Goal: Communication & Community: Answer question/provide support

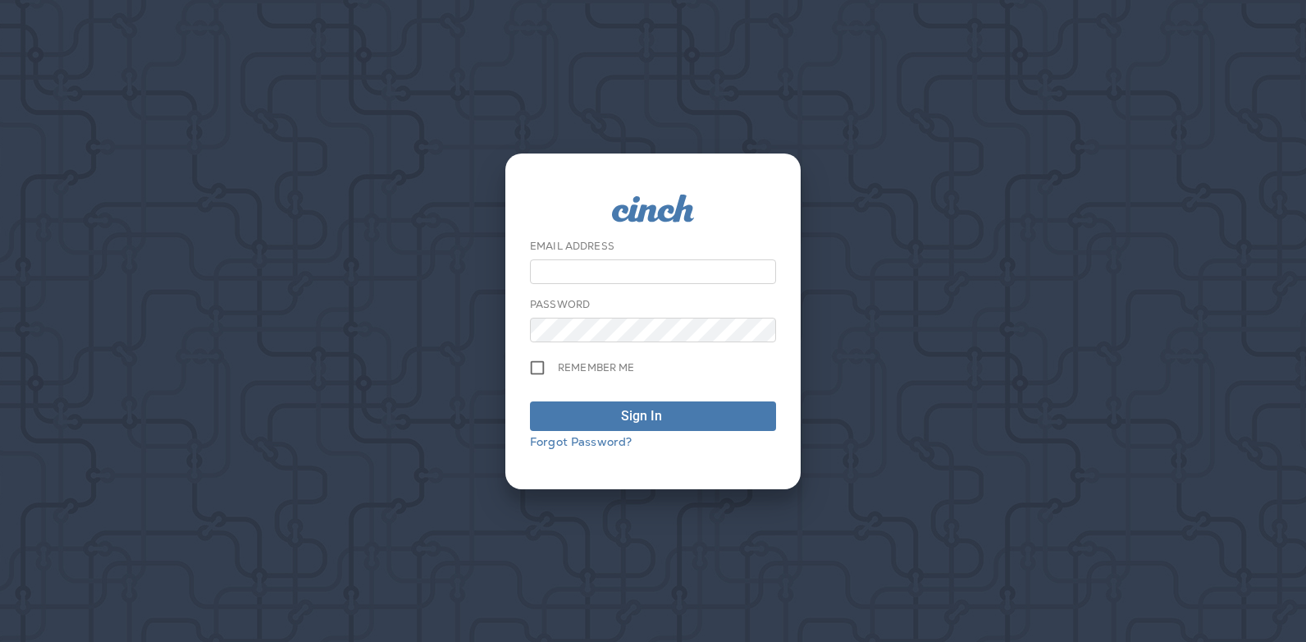
click at [1015, 91] on div "Email Address Password Remember me Sign In Forgot Password?" at bounding box center [653, 321] width 1306 height 642
type input "**********"
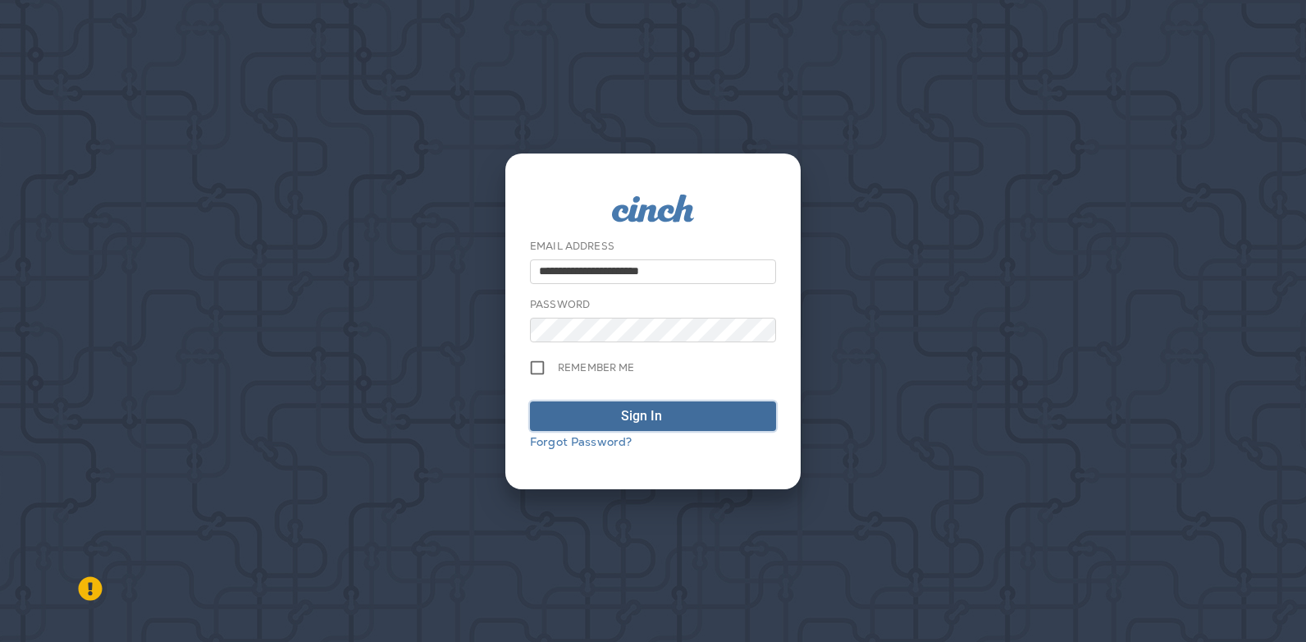
click at [698, 414] on span "Sign In" at bounding box center [653, 416] width 228 height 20
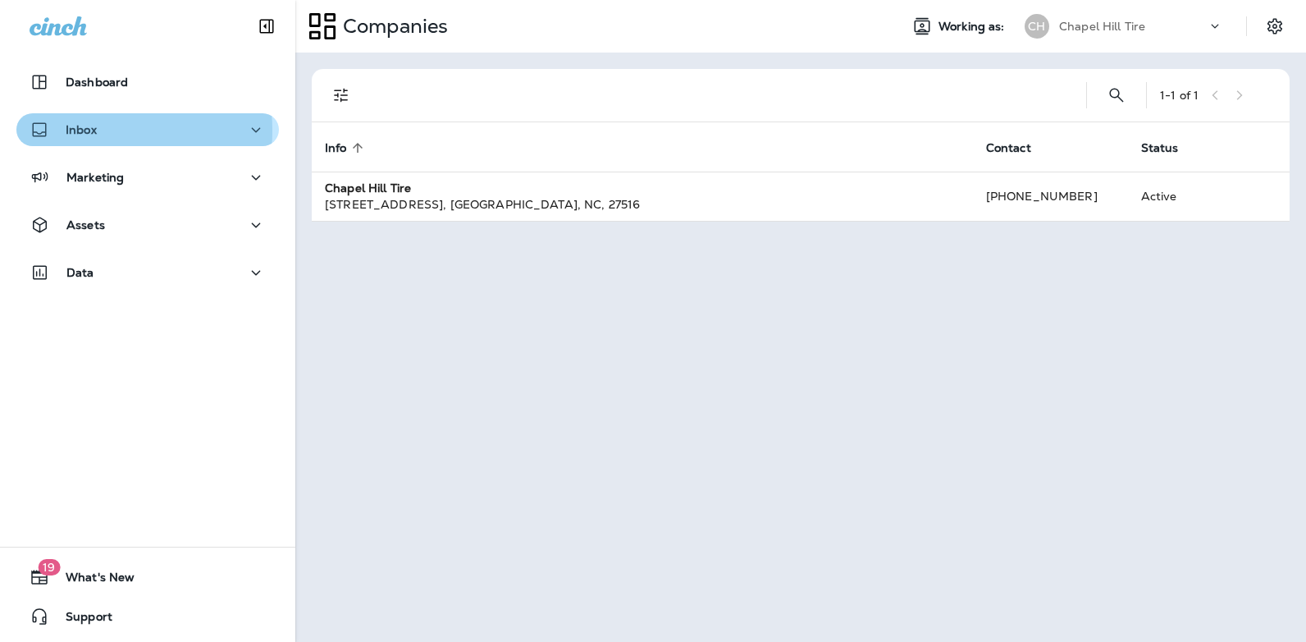
click at [84, 130] on p "Inbox" at bounding box center [81, 129] width 31 height 13
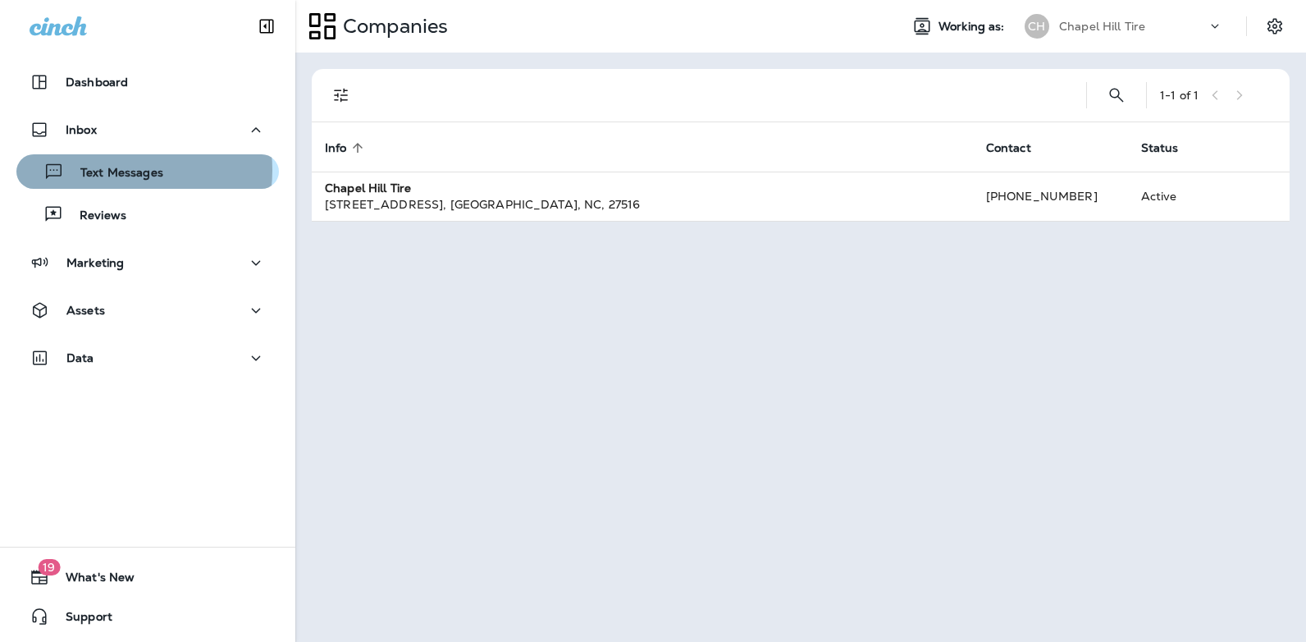
click at [107, 170] on p "Text Messages" at bounding box center [113, 174] width 99 height 16
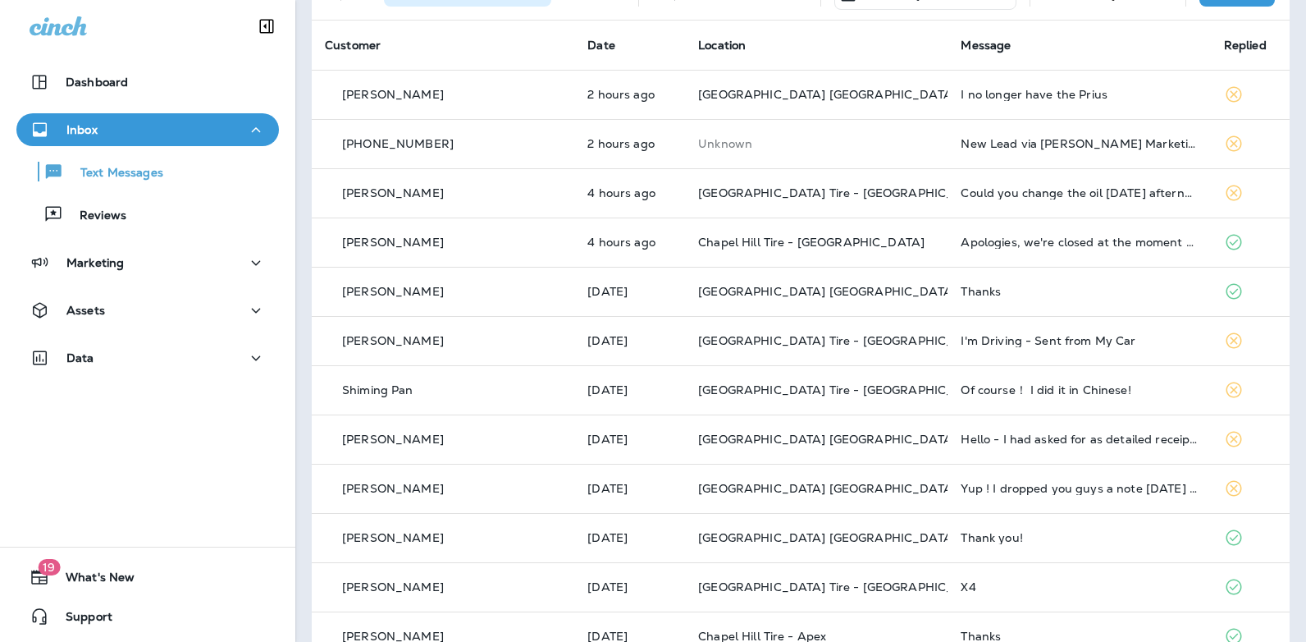
scroll to position [97, 0]
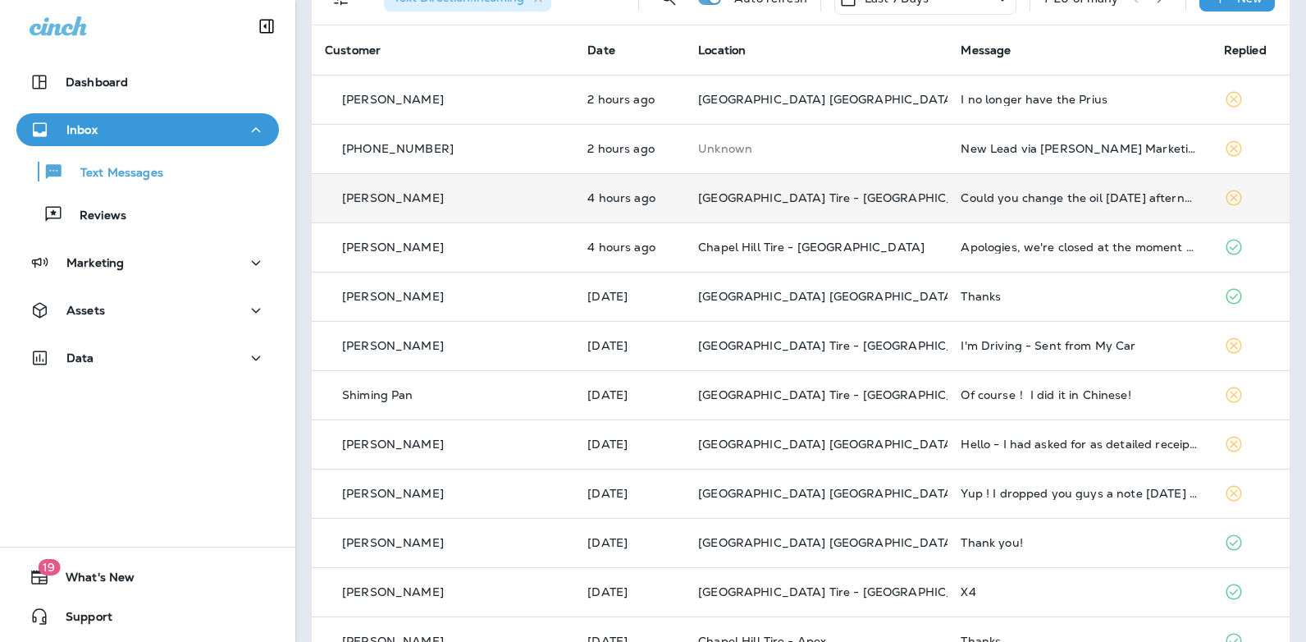
click at [961, 197] on div "Could you change the oil [DATE] afternoon?" at bounding box center [1079, 197] width 236 height 13
click at [943, 197] on div at bounding box center [1090, 121] width 541 height 217
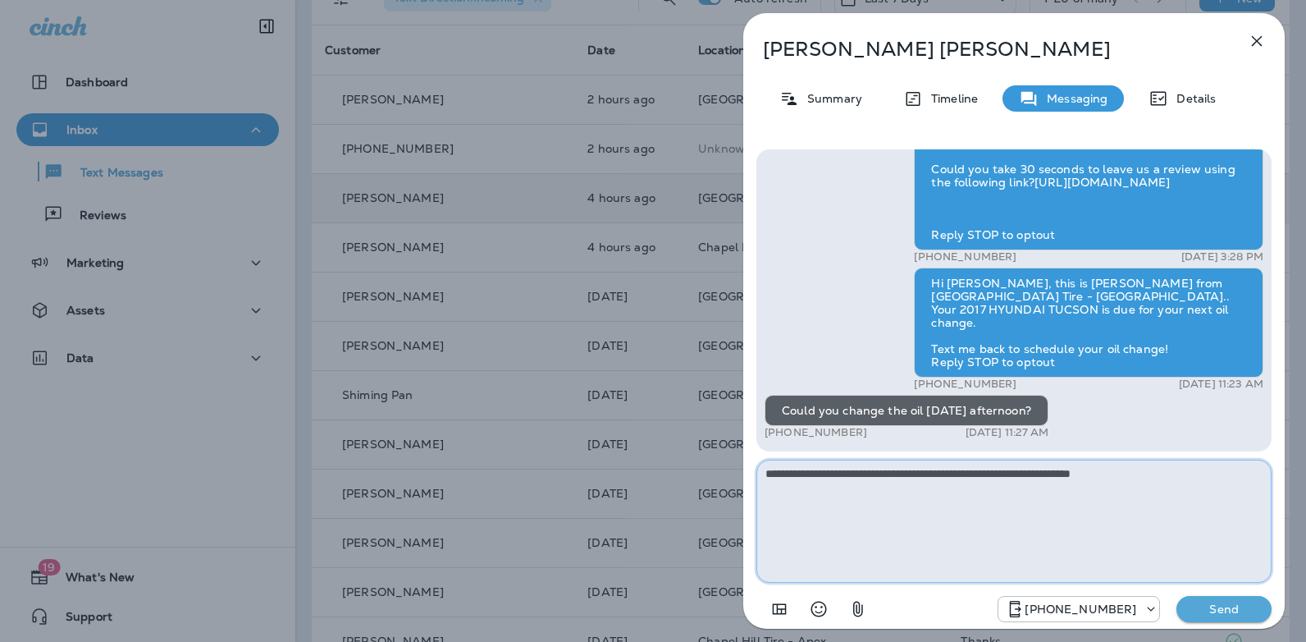
type textarea "**********"
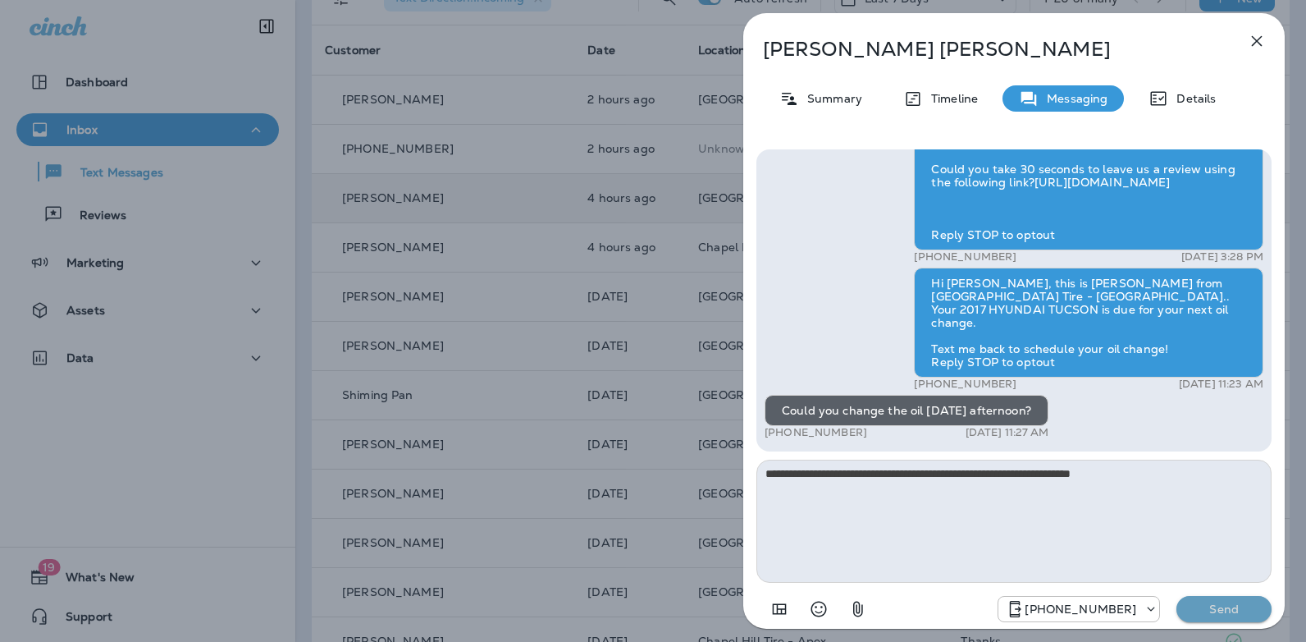
click at [1226, 613] on p "Send" at bounding box center [1224, 608] width 69 height 15
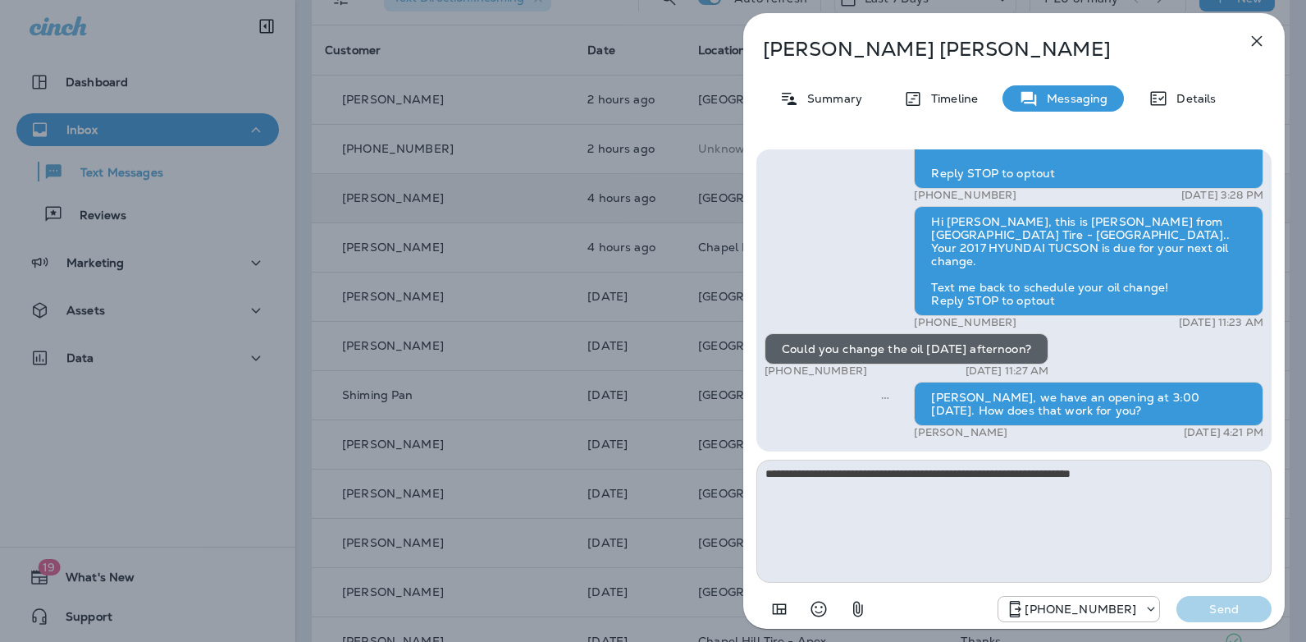
click at [1260, 36] on icon "button" at bounding box center [1257, 41] width 20 height 20
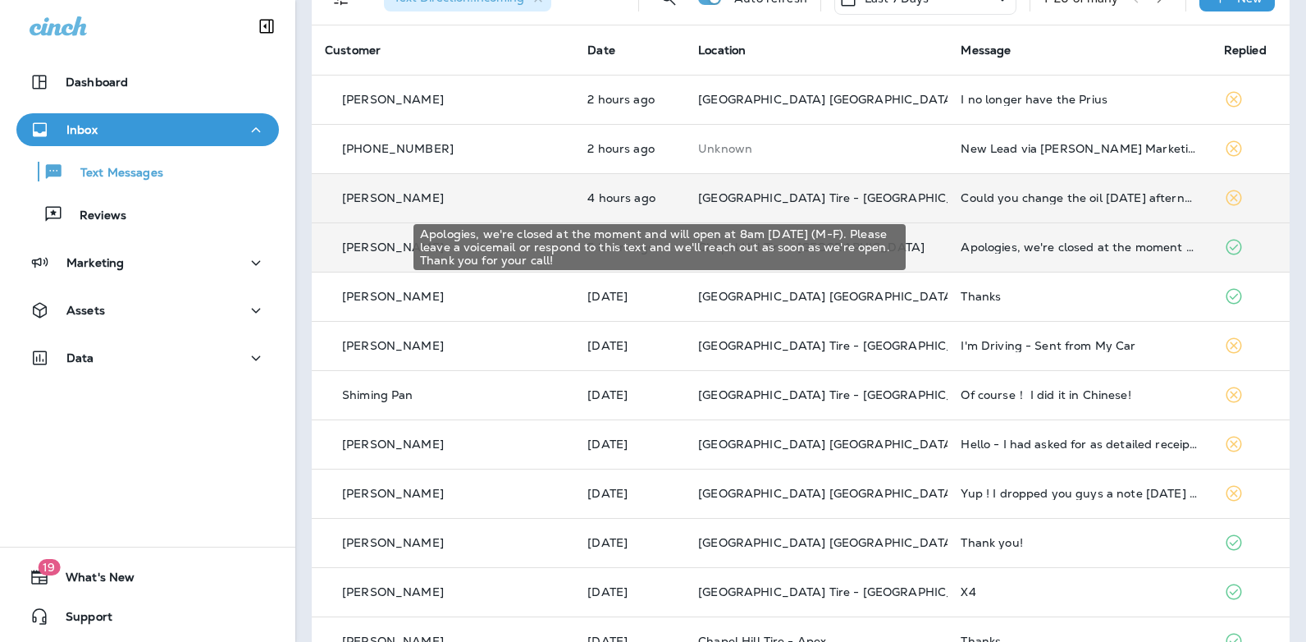
click at [1008, 248] on div "Apologies, we're closed at the moment and will open at 8am [DATE] (M-F). Please…" at bounding box center [1079, 246] width 236 height 13
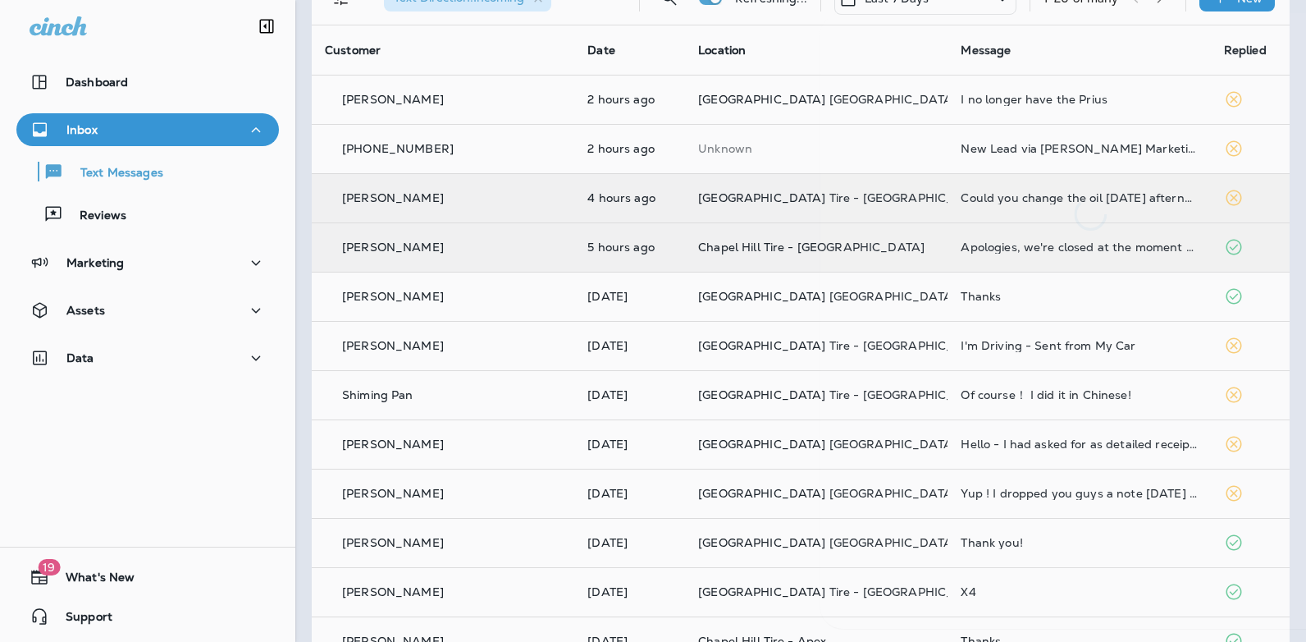
click at [1008, 248] on div at bounding box center [1090, 320] width 541 height 615
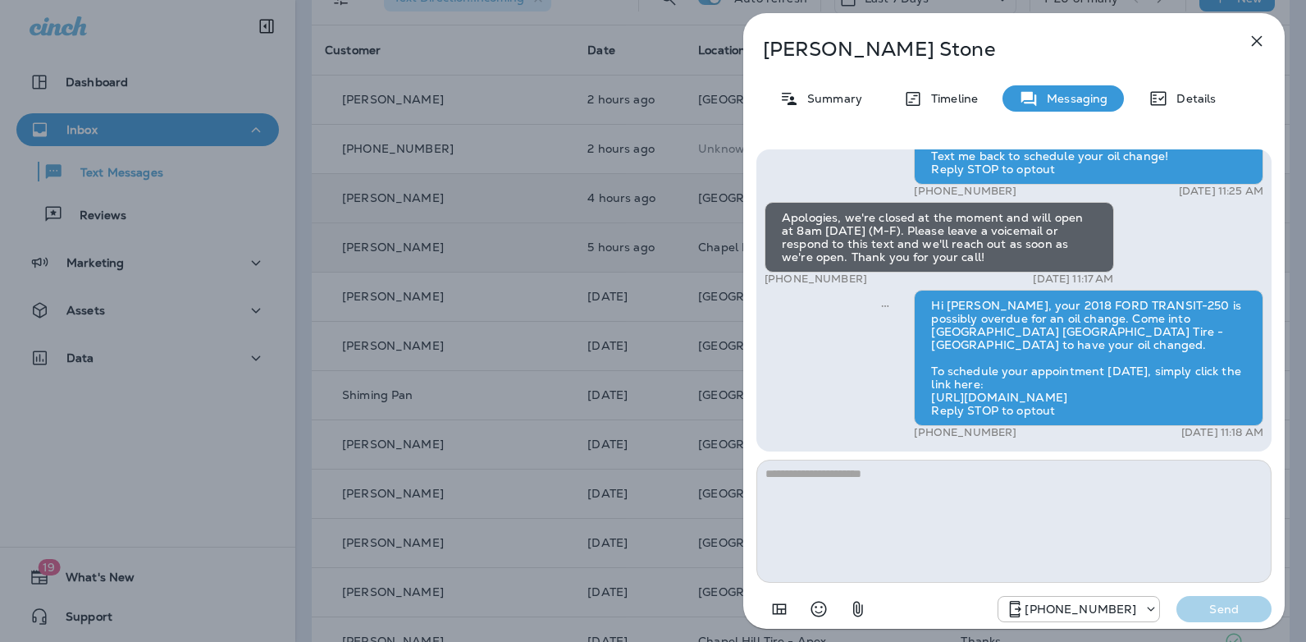
click at [1253, 39] on icon "button" at bounding box center [1257, 41] width 20 height 20
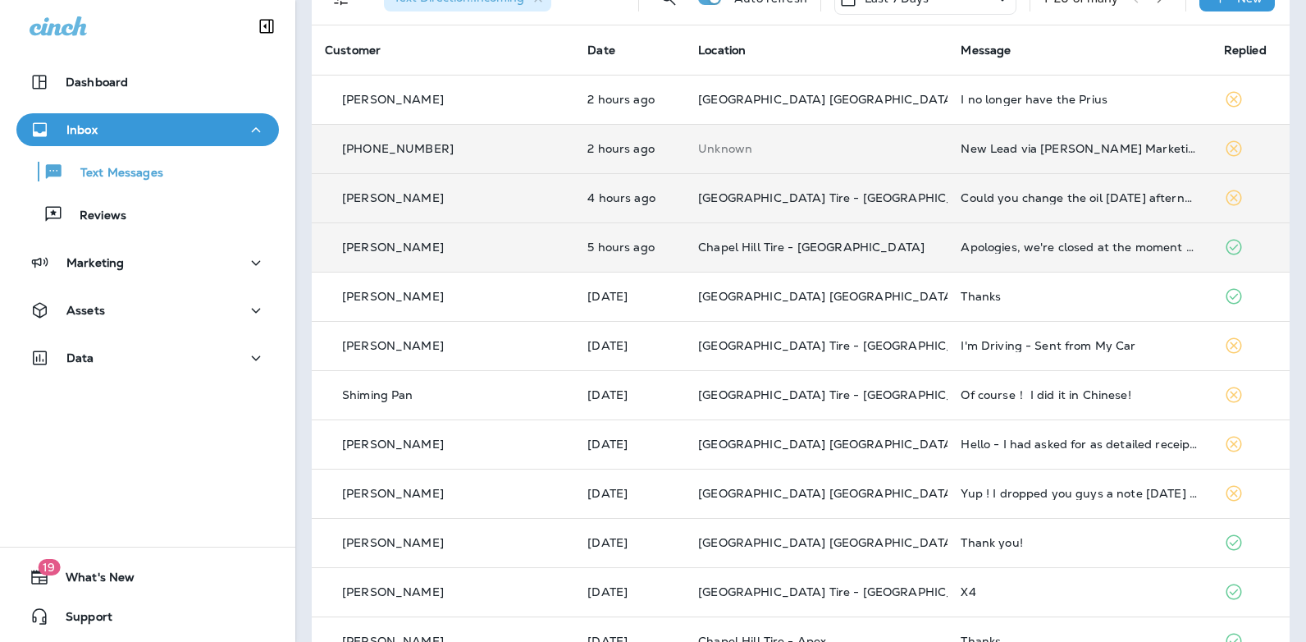
click at [1043, 155] on td "New Lead via [PERSON_NAME] Marketing, Customer Name: [PERSON_NAME], Contact inf…" at bounding box center [1079, 148] width 263 height 49
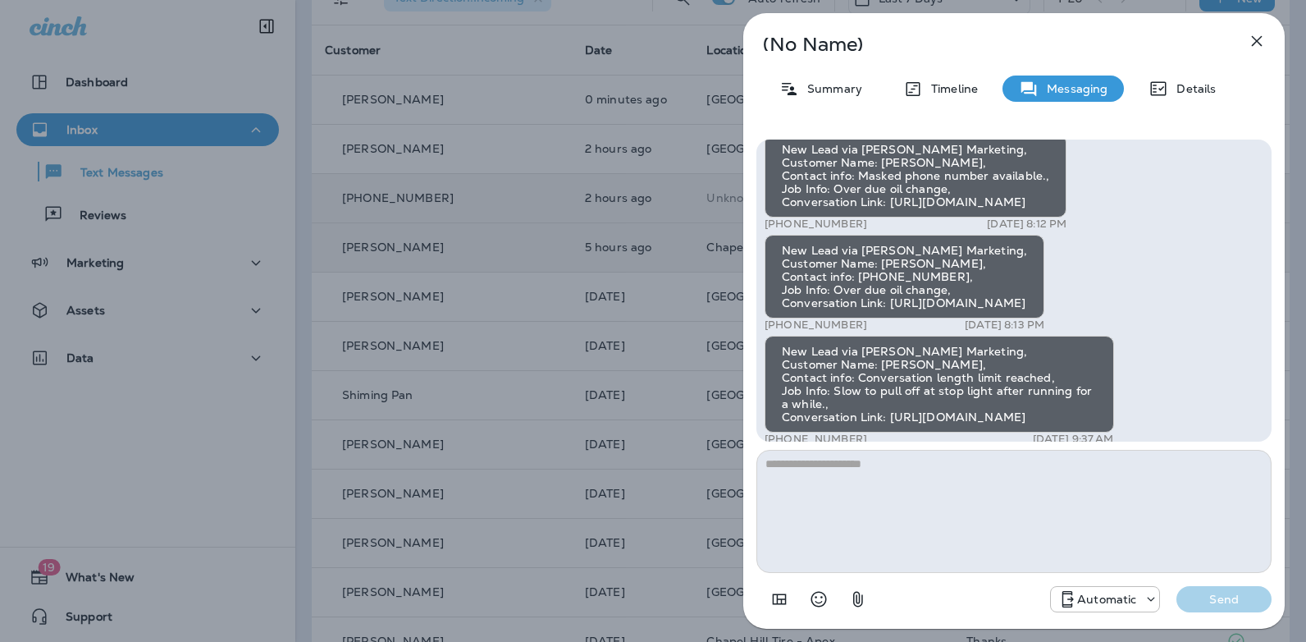
scroll to position [-148, 0]
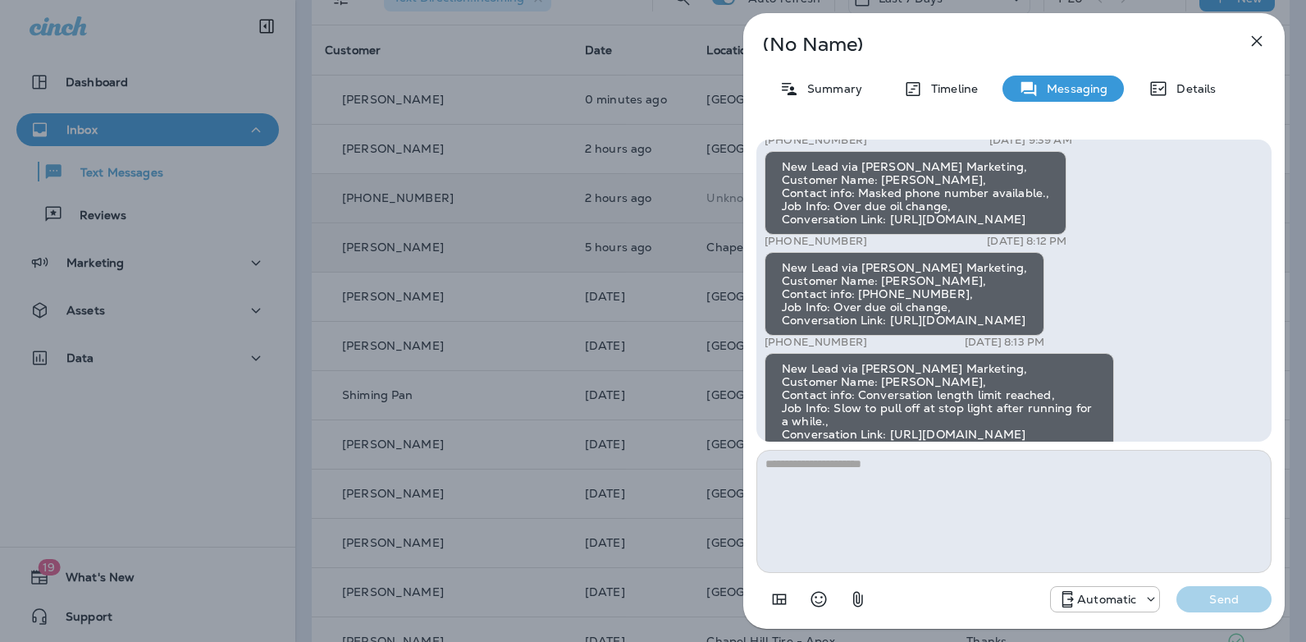
click at [1256, 40] on icon "button" at bounding box center [1257, 41] width 11 height 11
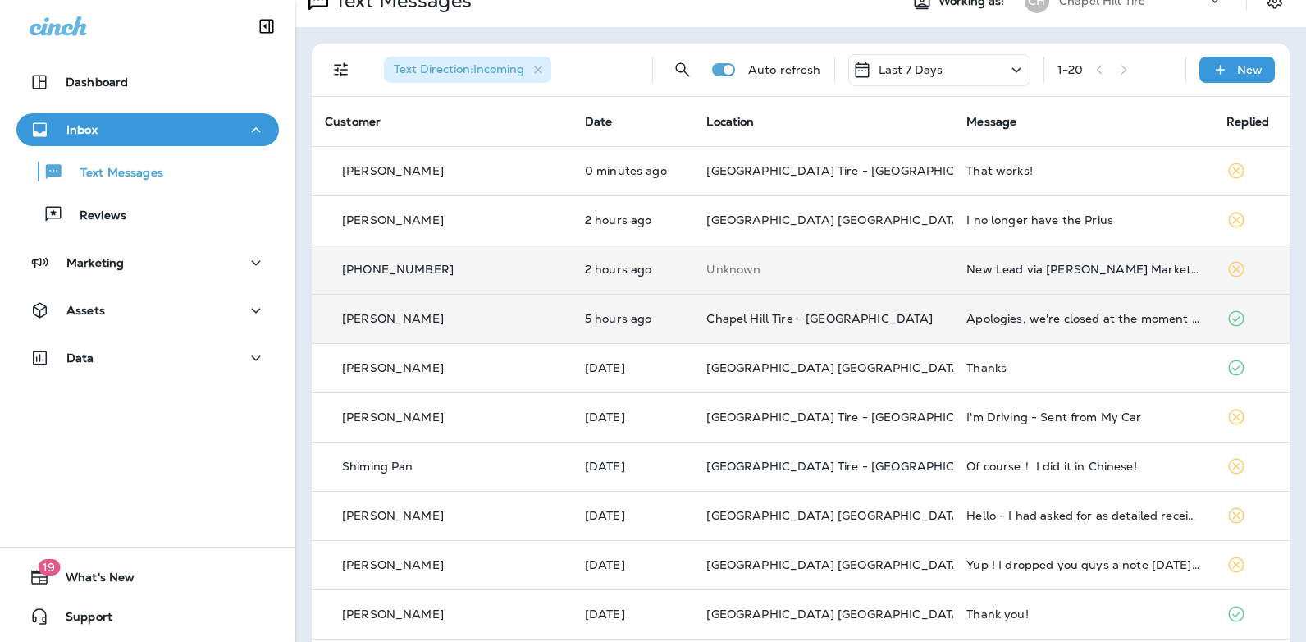
scroll to position [16, 0]
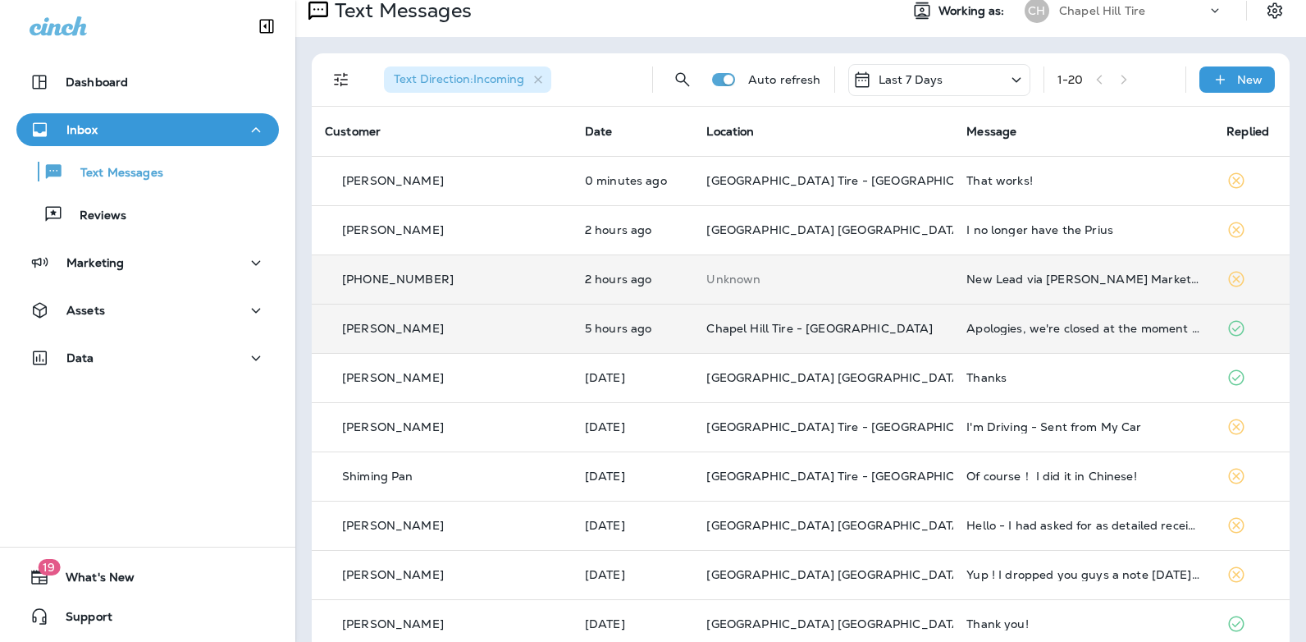
click at [1007, 72] on icon at bounding box center [1017, 80] width 20 height 21
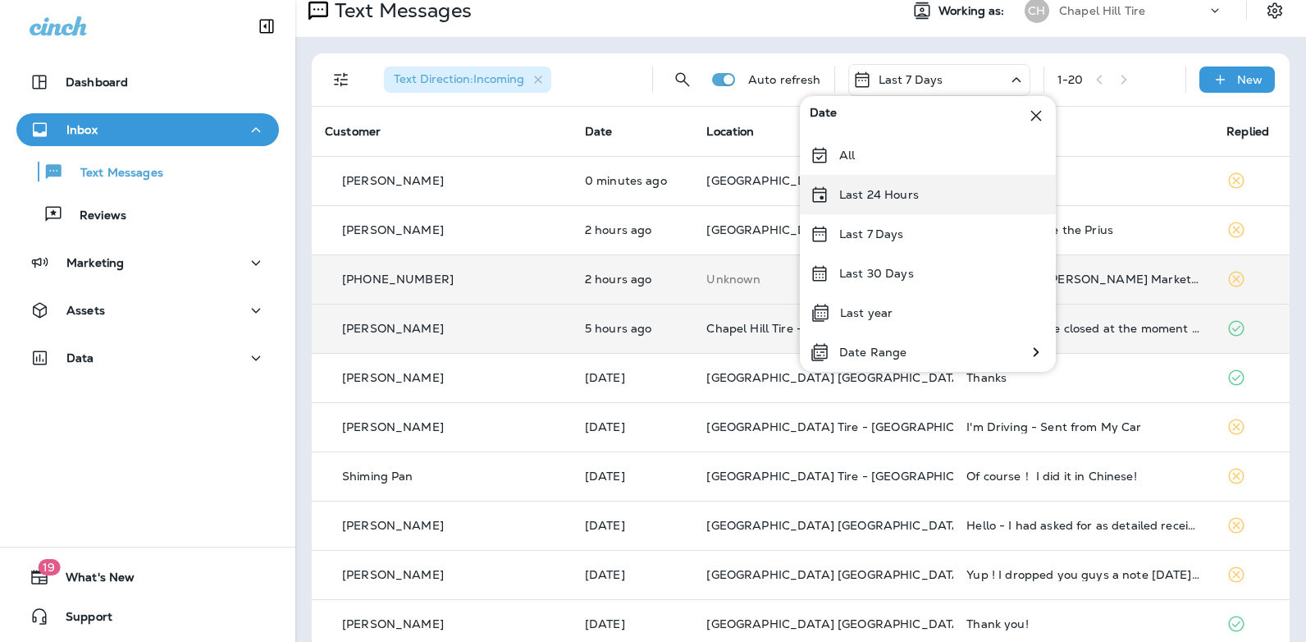
click at [910, 198] on p "Last 24 Hours" at bounding box center [879, 194] width 80 height 13
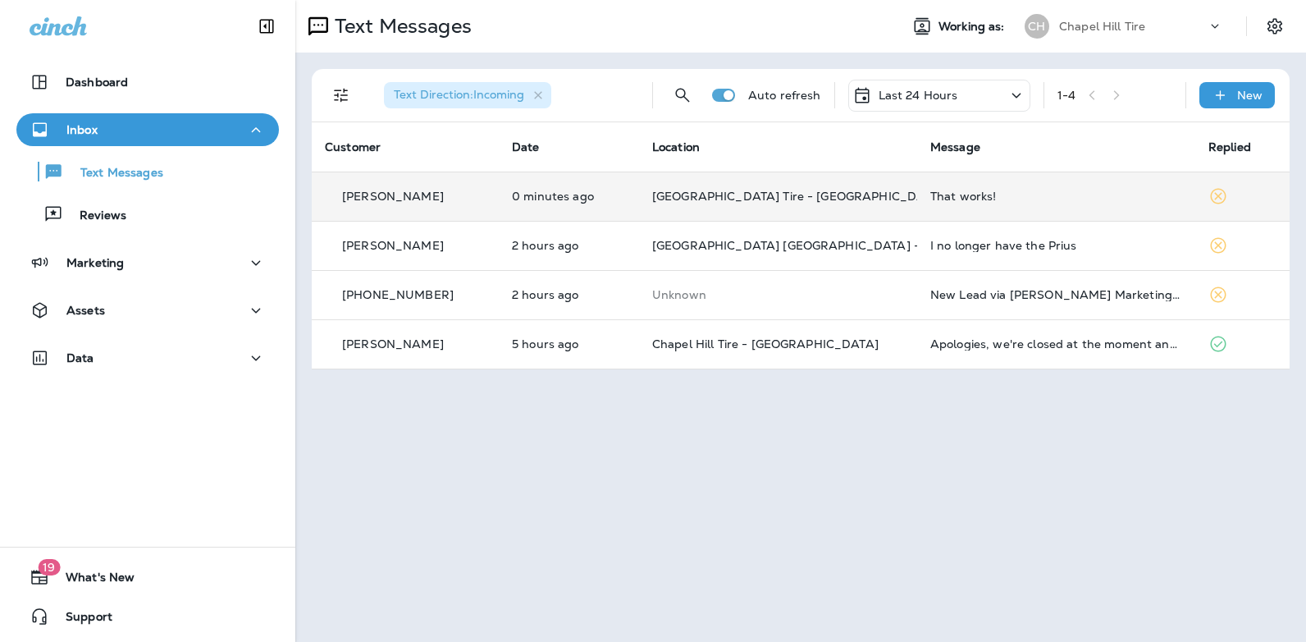
click at [940, 200] on div "That works!" at bounding box center [1056, 196] width 252 height 13
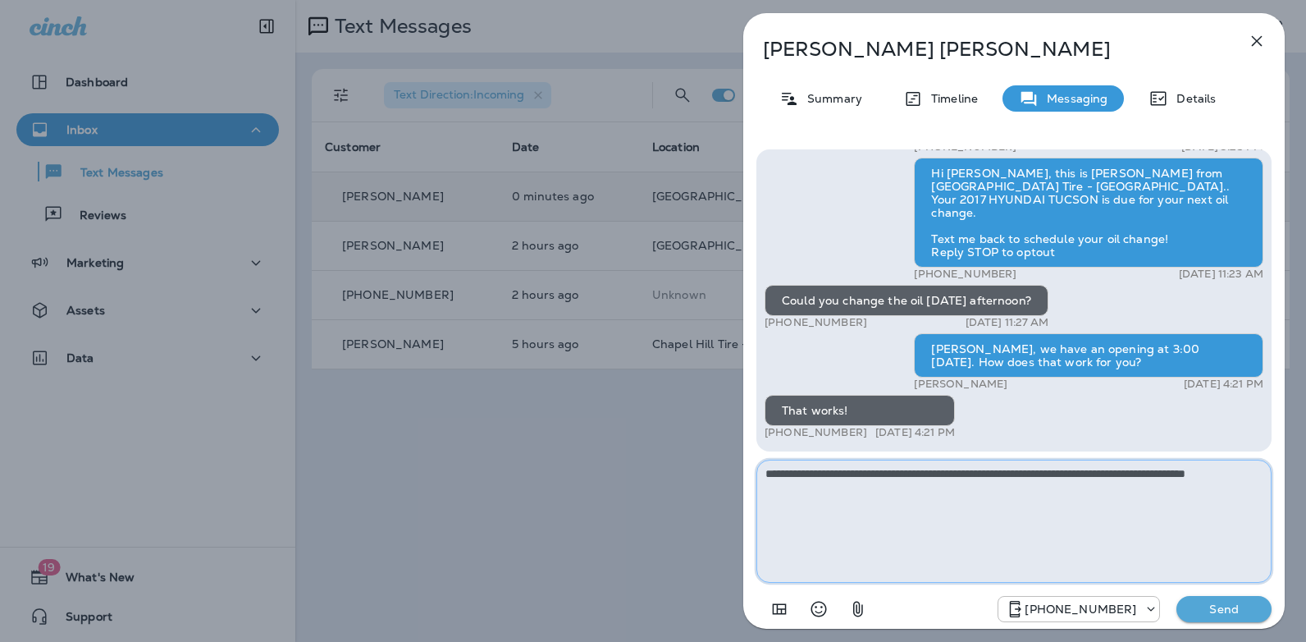
type textarea "**********"
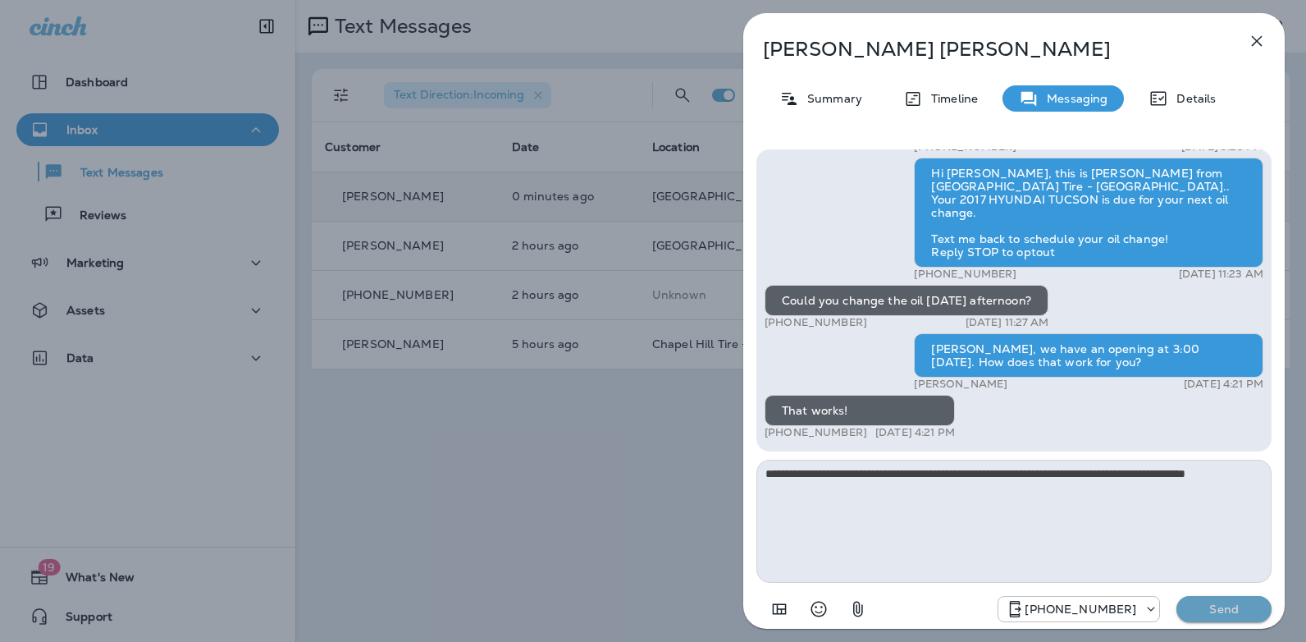
click at [1211, 610] on p "Send" at bounding box center [1224, 608] width 69 height 15
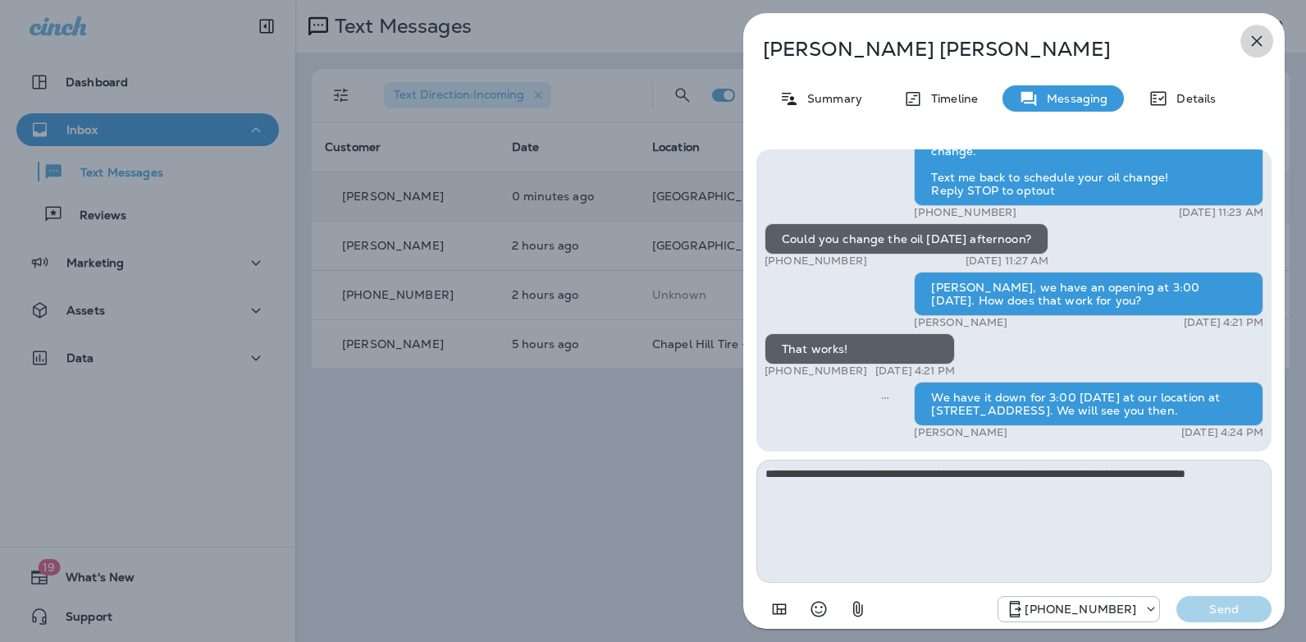
click at [1252, 39] on icon "button" at bounding box center [1257, 41] width 20 height 20
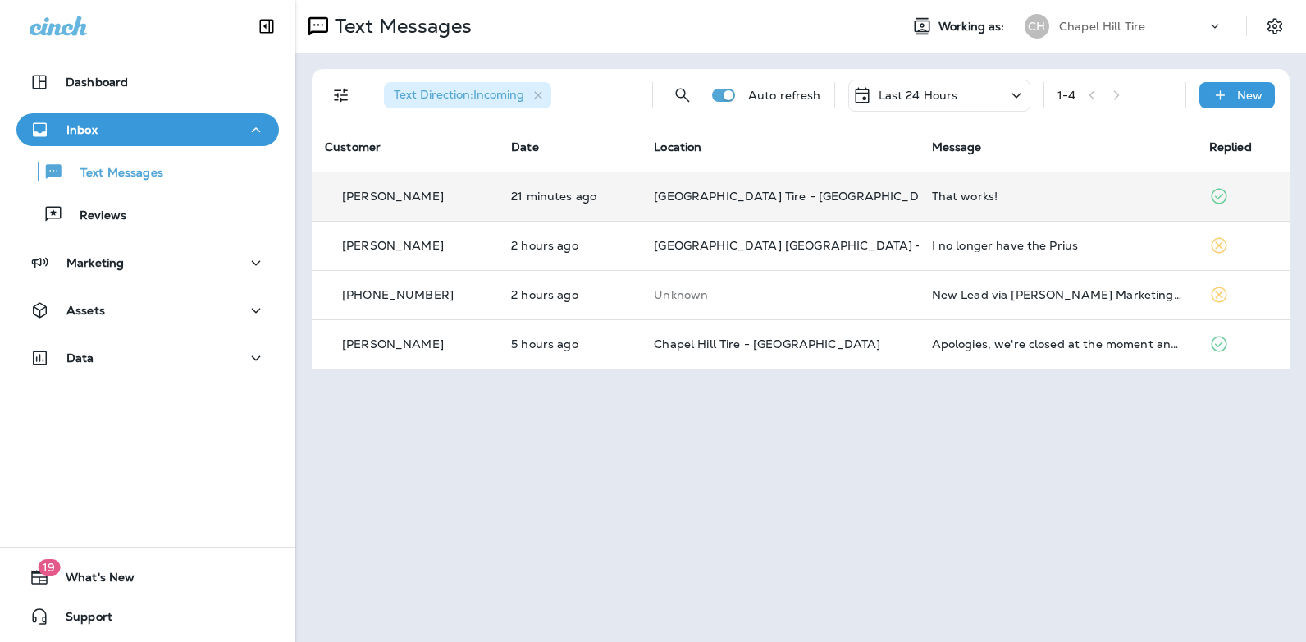
click at [1011, 94] on icon at bounding box center [1017, 95] width 20 height 21
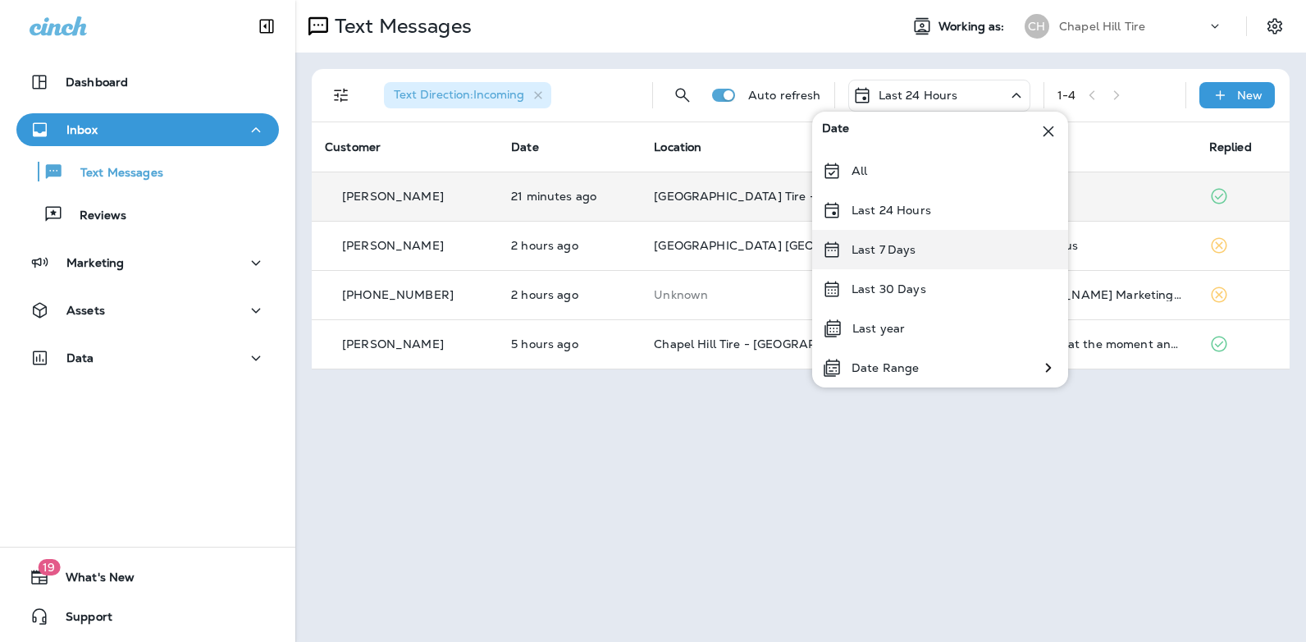
click at [918, 242] on div "Last 7 Days" at bounding box center [940, 249] width 256 height 39
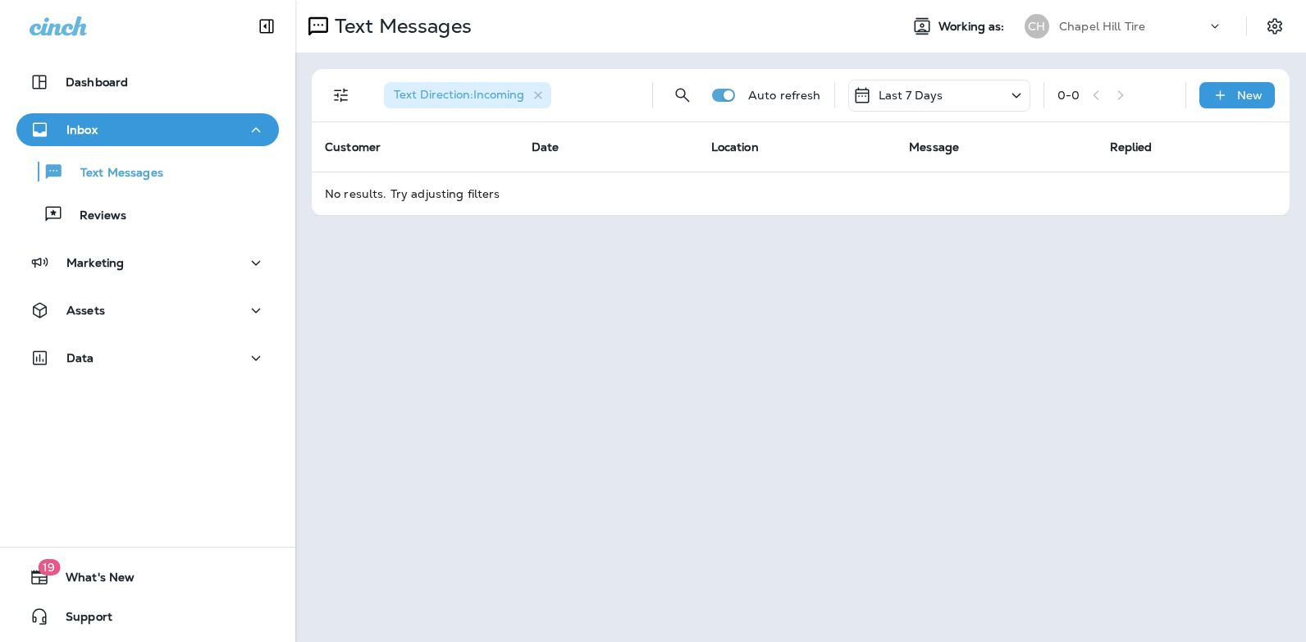
click at [1015, 98] on icon at bounding box center [1017, 95] width 20 height 21
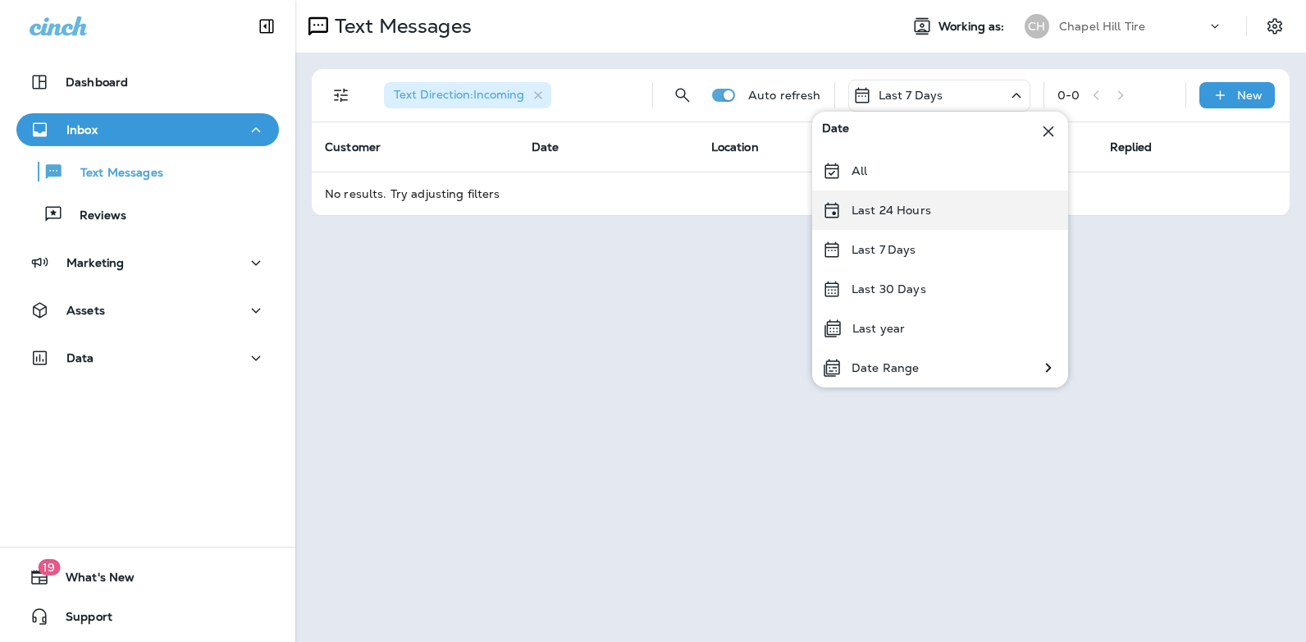
click at [946, 215] on div "Last 24 Hours" at bounding box center [940, 209] width 256 height 39
